Goal: Task Accomplishment & Management: Use online tool/utility

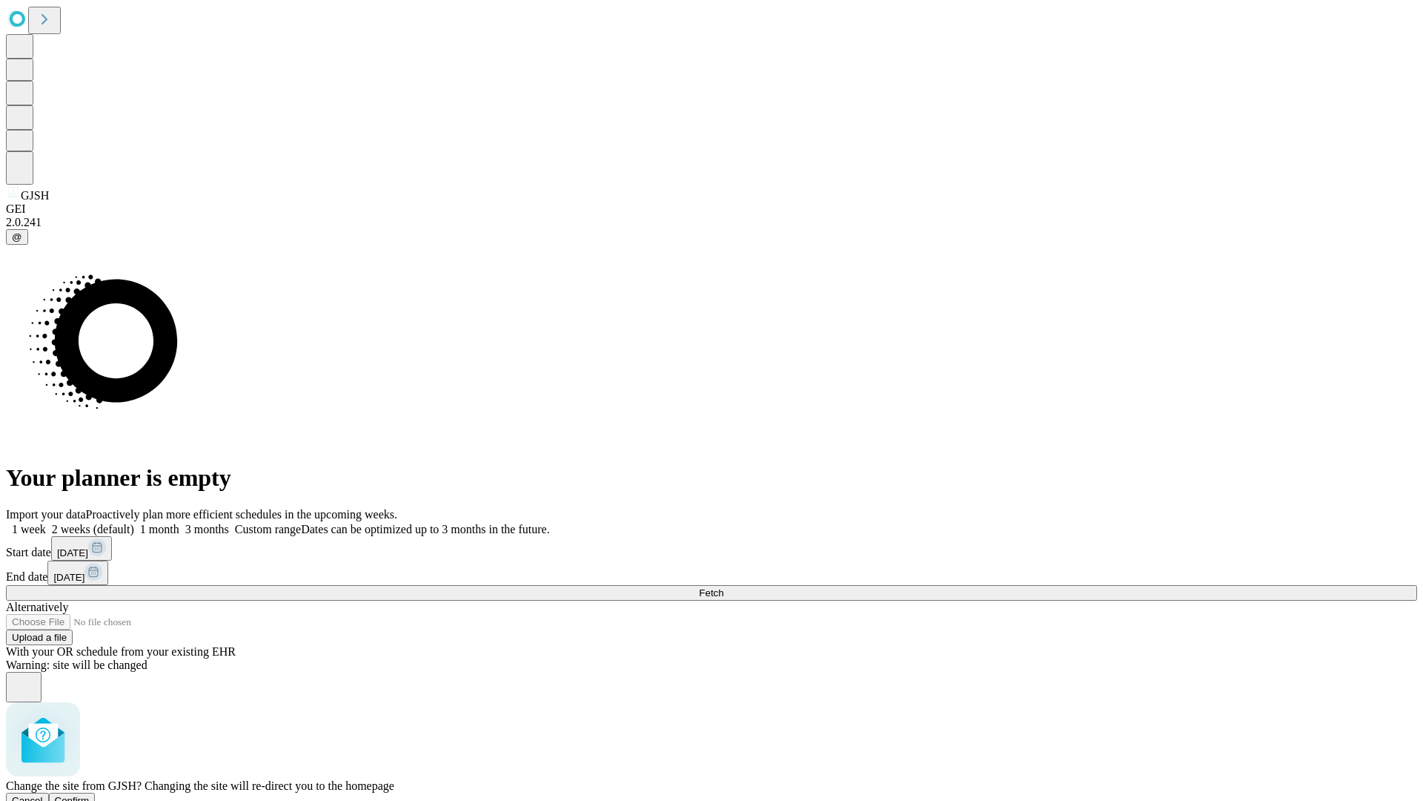
click at [90, 795] on span "Confirm" at bounding box center [72, 800] width 35 height 11
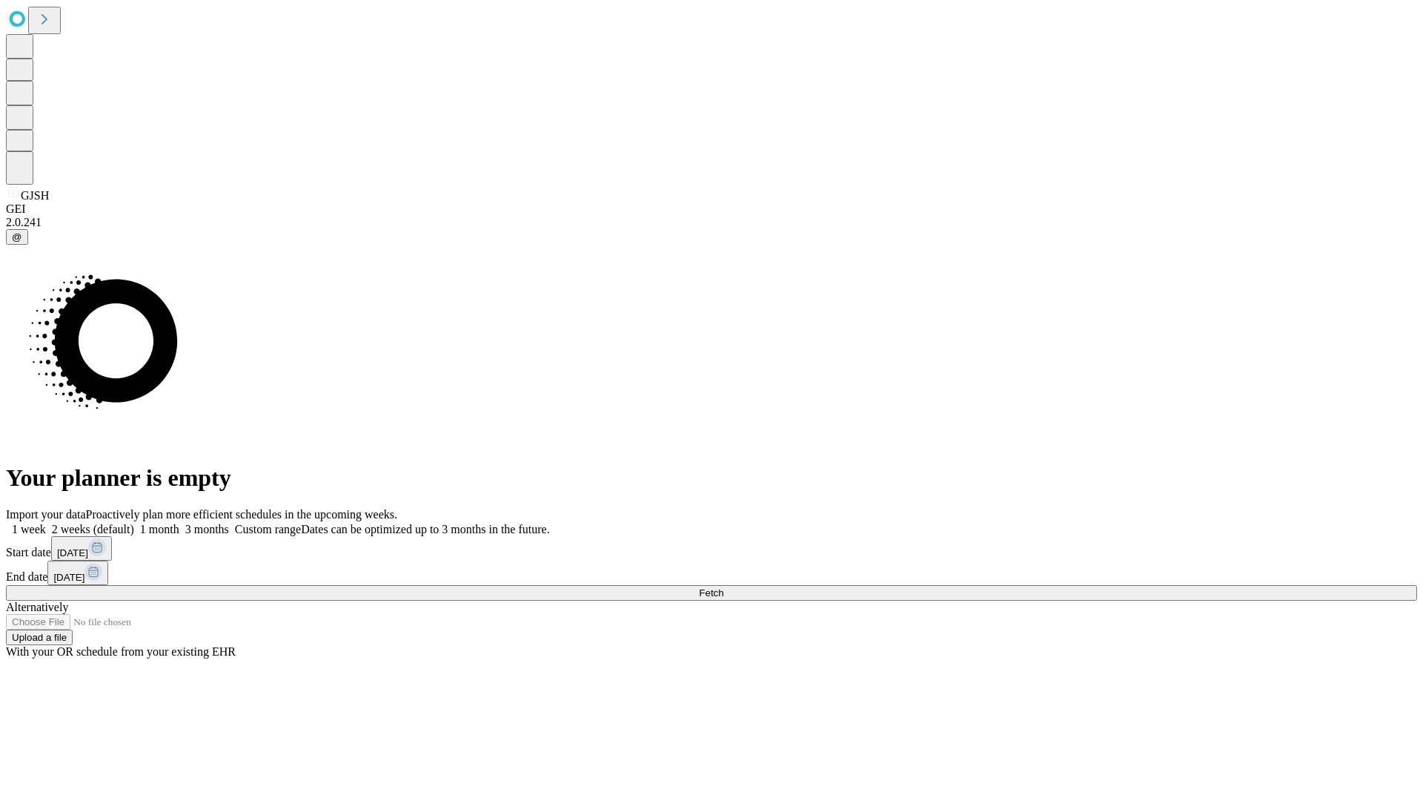
click at [134, 523] on label "2 weeks (default)" at bounding box center [90, 529] width 88 height 13
click at [724, 587] on span "Fetch" at bounding box center [711, 592] width 24 height 11
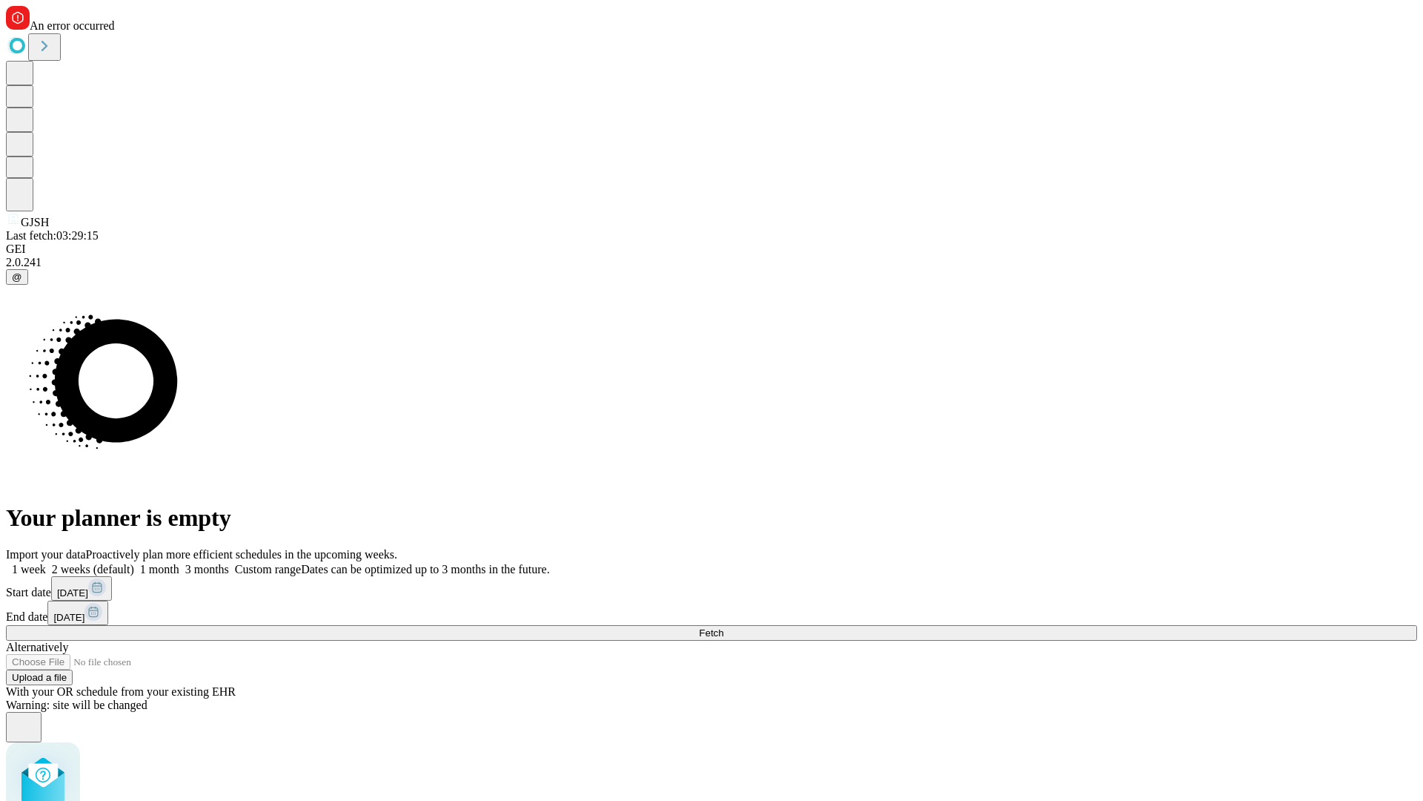
click at [134, 563] on label "2 weeks (default)" at bounding box center [90, 569] width 88 height 13
click at [724, 627] on span "Fetch" at bounding box center [711, 632] width 24 height 11
click at [134, 563] on label "2 weeks (default)" at bounding box center [90, 569] width 88 height 13
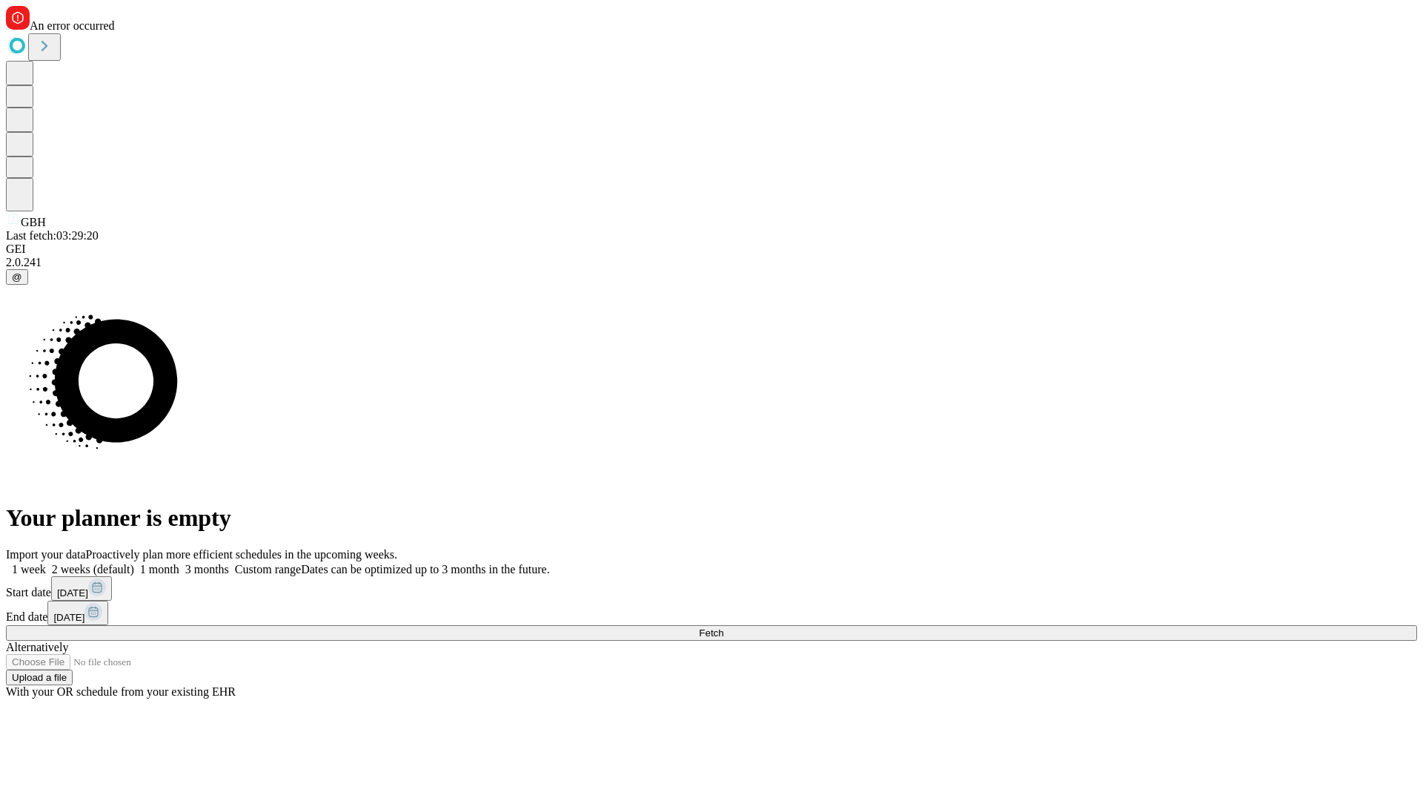
click at [724, 627] on span "Fetch" at bounding box center [711, 632] width 24 height 11
click at [134, 563] on label "2 weeks (default)" at bounding box center [90, 569] width 88 height 13
click at [724, 627] on span "Fetch" at bounding box center [711, 632] width 24 height 11
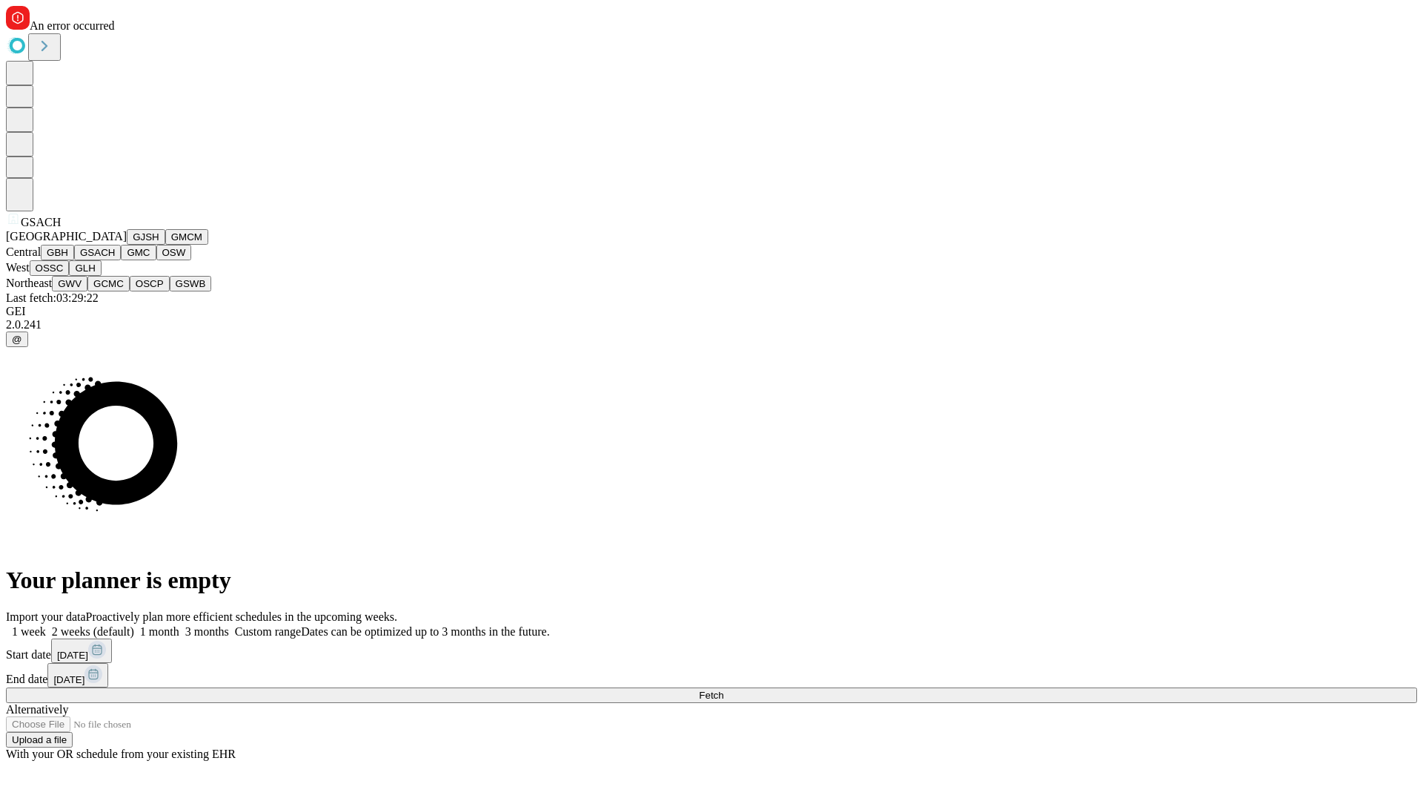
click at [121, 260] on button "GMC" at bounding box center [138, 253] width 35 height 16
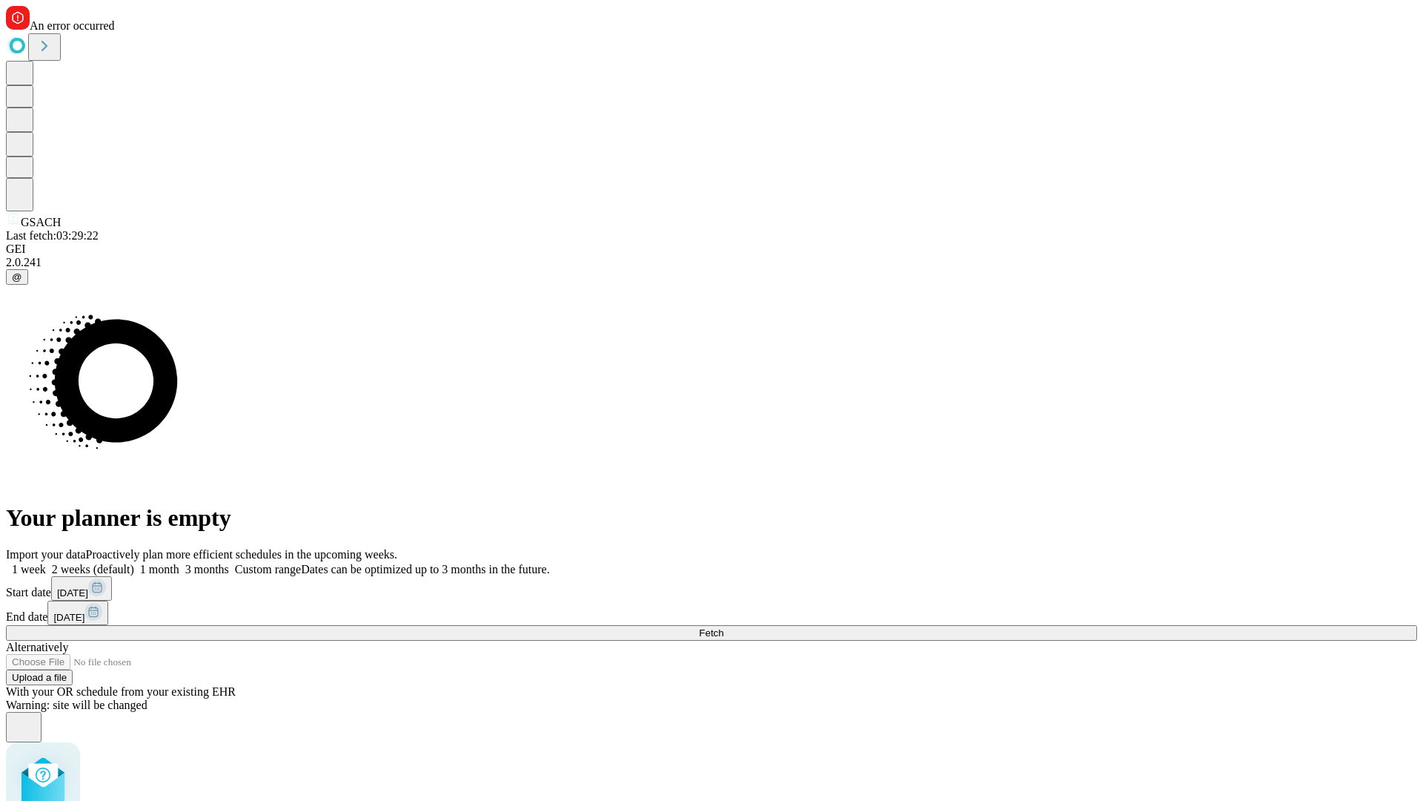
click at [134, 563] on label "2 weeks (default)" at bounding box center [90, 569] width 88 height 13
click at [724, 627] on span "Fetch" at bounding box center [711, 632] width 24 height 11
click at [134, 563] on label "2 weeks (default)" at bounding box center [90, 569] width 88 height 13
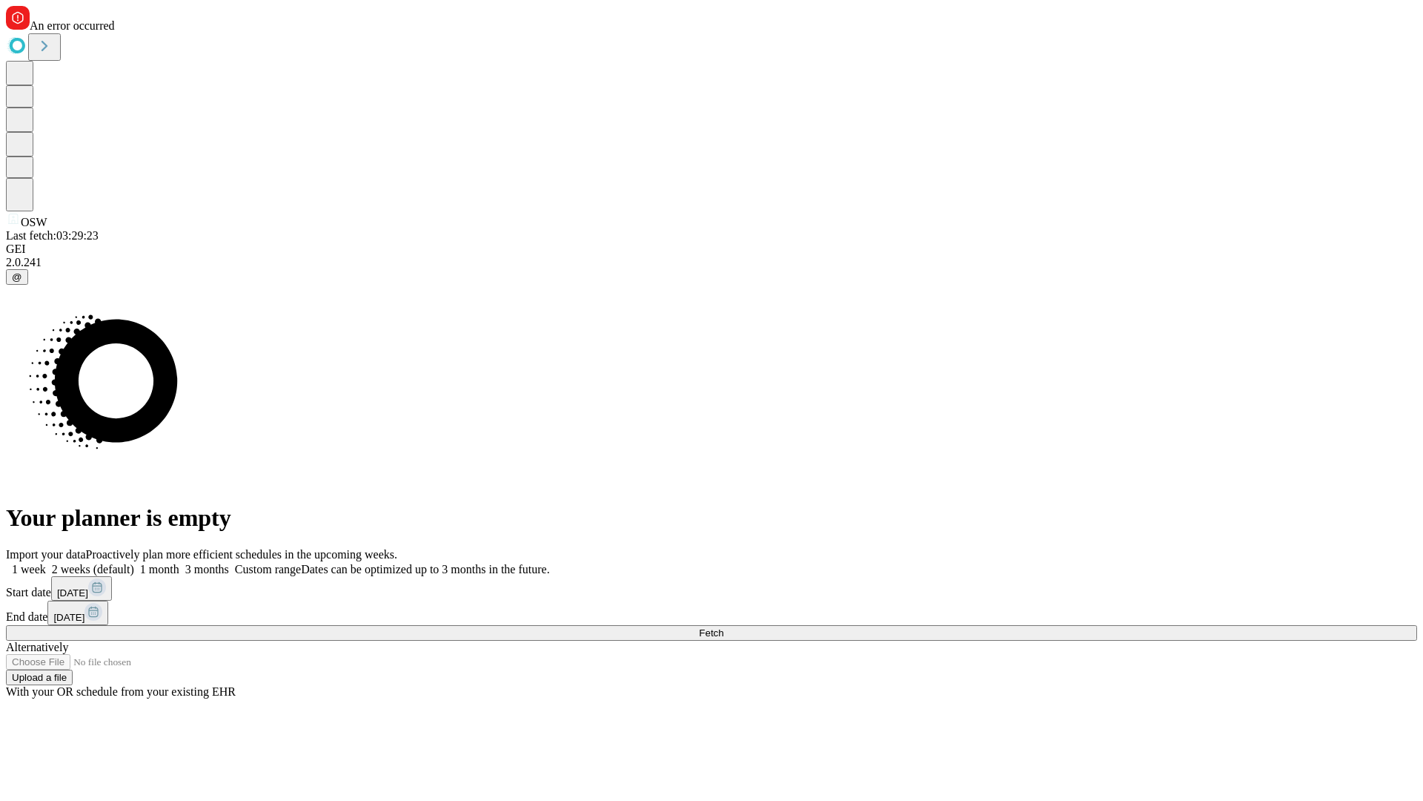
click at [724, 627] on span "Fetch" at bounding box center [711, 632] width 24 height 11
click at [134, 563] on label "2 weeks (default)" at bounding box center [90, 569] width 88 height 13
click at [724, 627] on span "Fetch" at bounding box center [711, 632] width 24 height 11
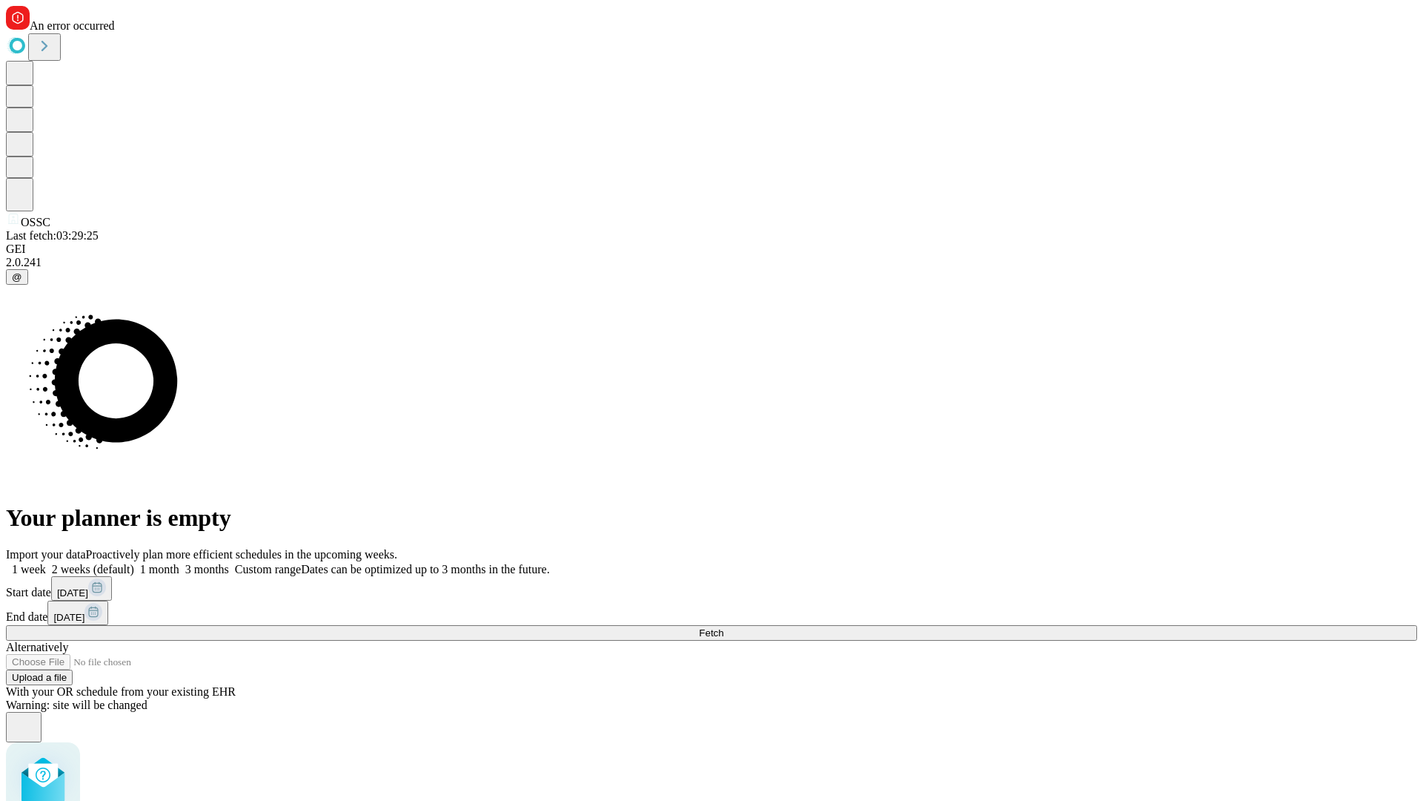
click at [134, 563] on label "2 weeks (default)" at bounding box center [90, 569] width 88 height 13
click at [724, 627] on span "Fetch" at bounding box center [711, 632] width 24 height 11
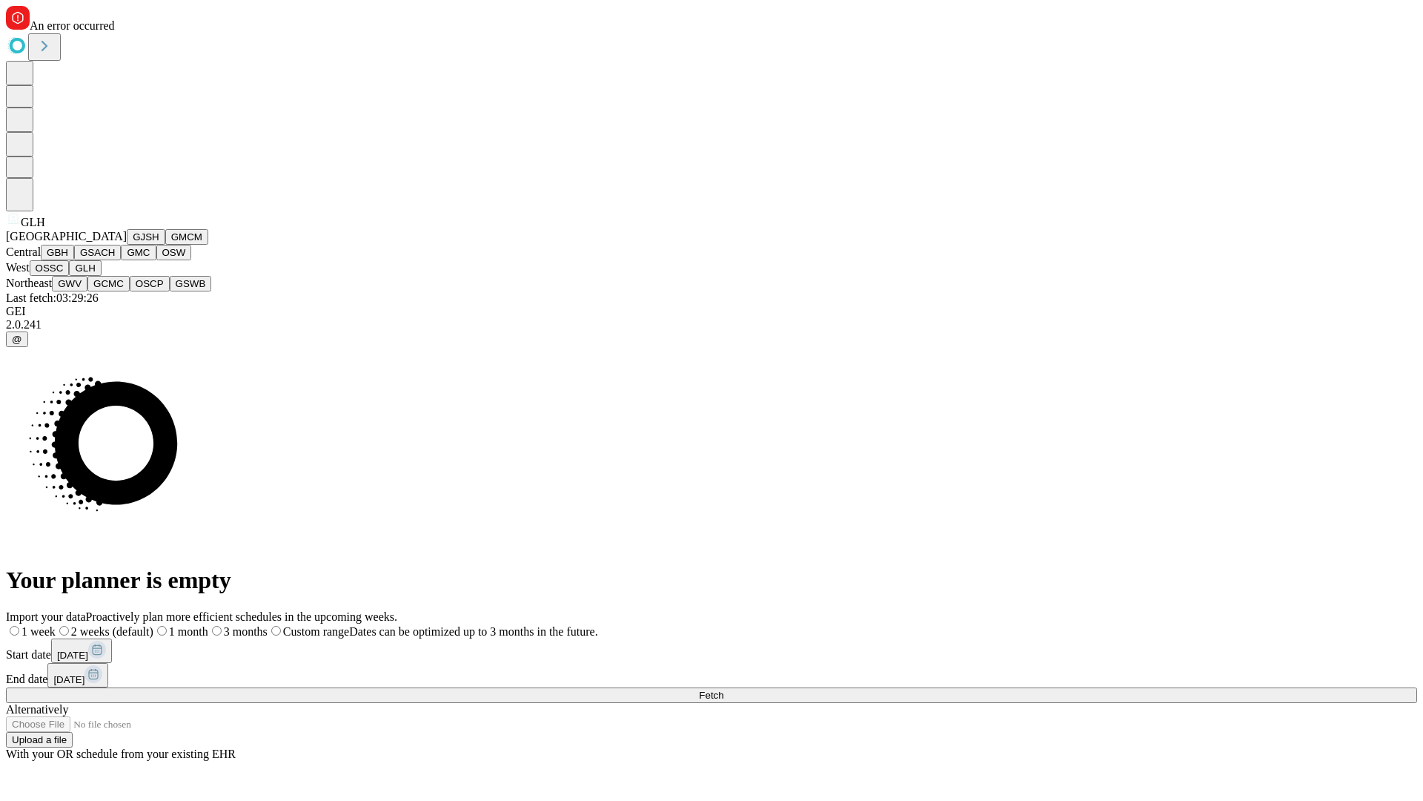
click at [87, 291] on button "GWV" at bounding box center [70, 284] width 36 height 16
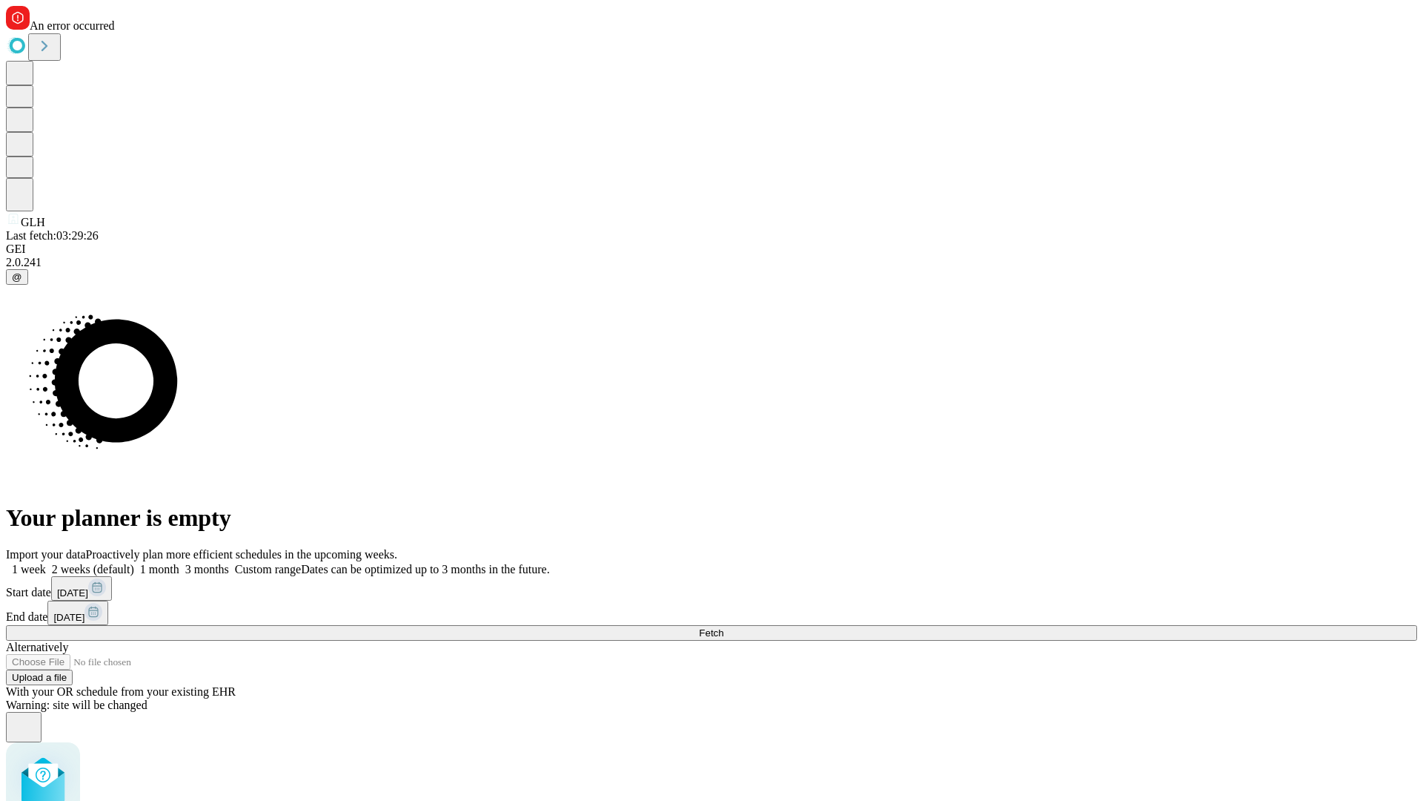
click at [134, 563] on label "2 weeks (default)" at bounding box center [90, 569] width 88 height 13
click at [724, 627] on span "Fetch" at bounding box center [711, 632] width 24 height 11
click at [134, 563] on label "2 weeks (default)" at bounding box center [90, 569] width 88 height 13
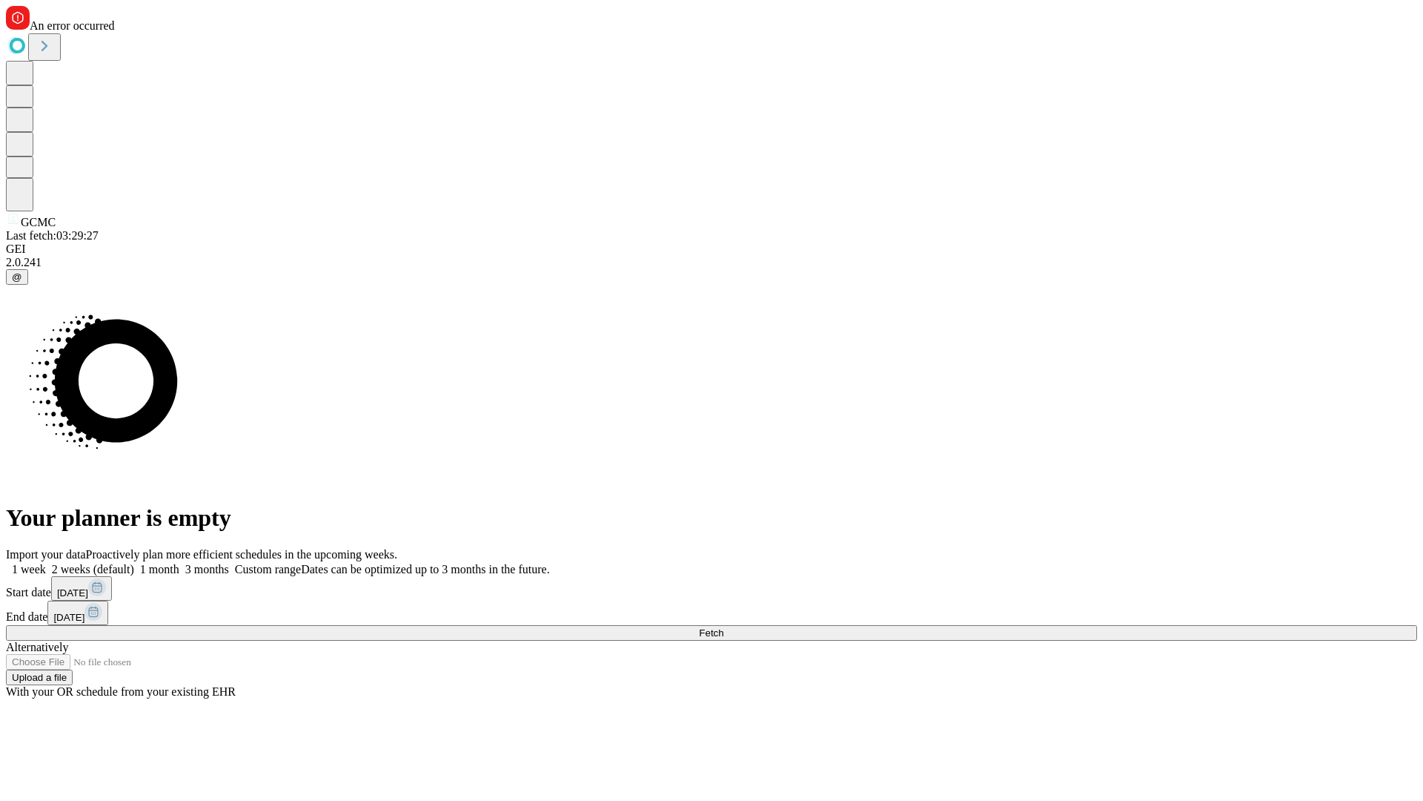
click at [724, 627] on span "Fetch" at bounding box center [711, 632] width 24 height 11
click at [134, 563] on label "2 weeks (default)" at bounding box center [90, 569] width 88 height 13
click at [724, 627] on span "Fetch" at bounding box center [711, 632] width 24 height 11
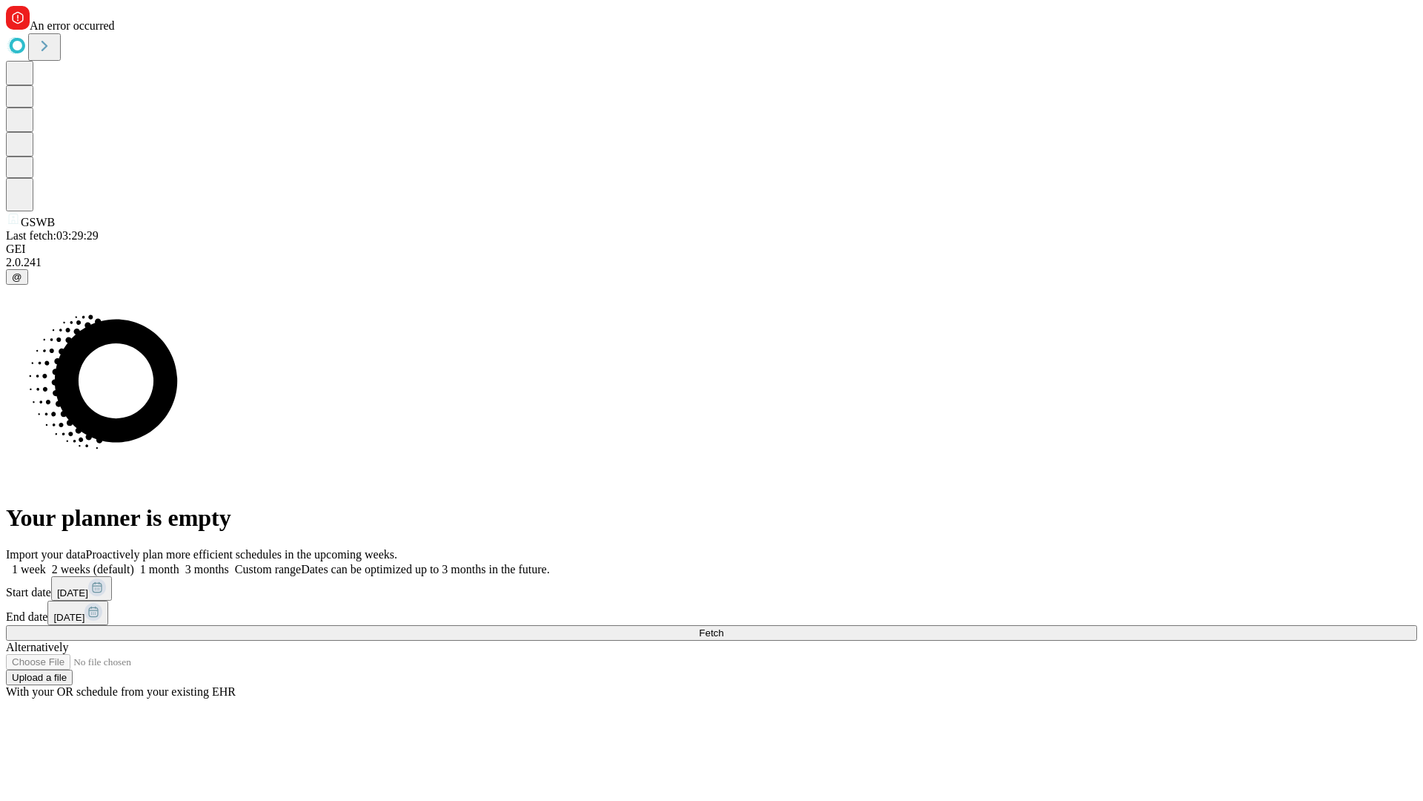
click at [134, 563] on label "2 weeks (default)" at bounding box center [90, 569] width 88 height 13
click at [724, 627] on span "Fetch" at bounding box center [711, 632] width 24 height 11
